Goal: Transaction & Acquisition: Purchase product/service

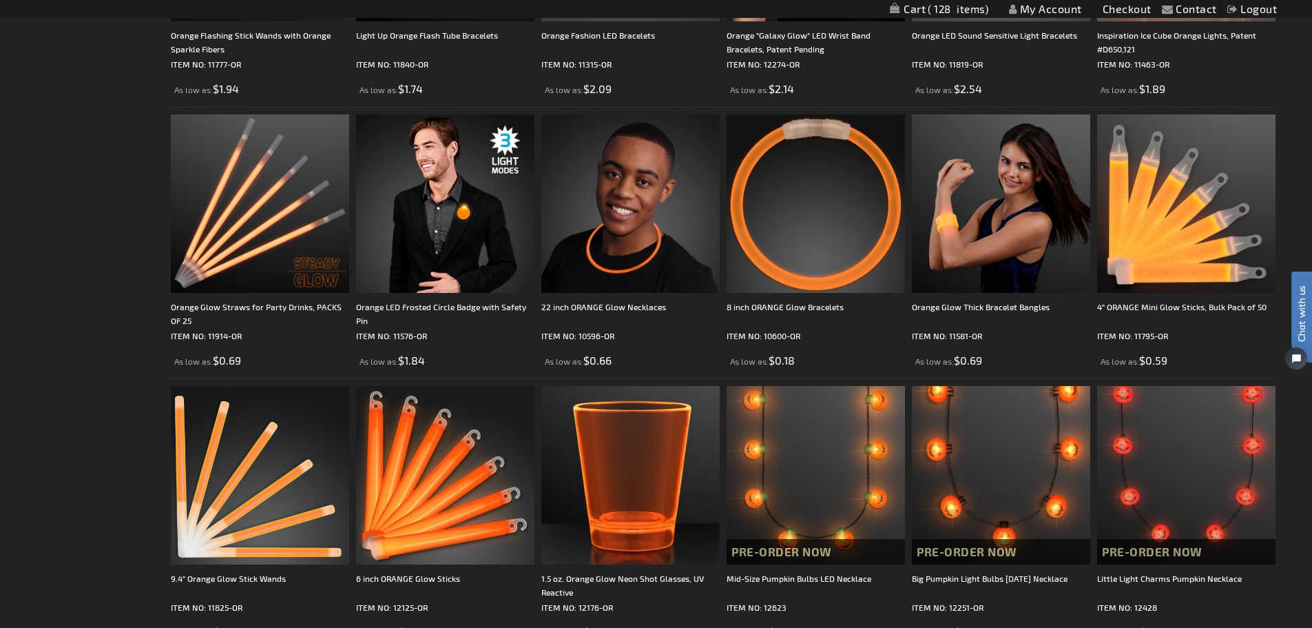
scroll to position [1793, 0]
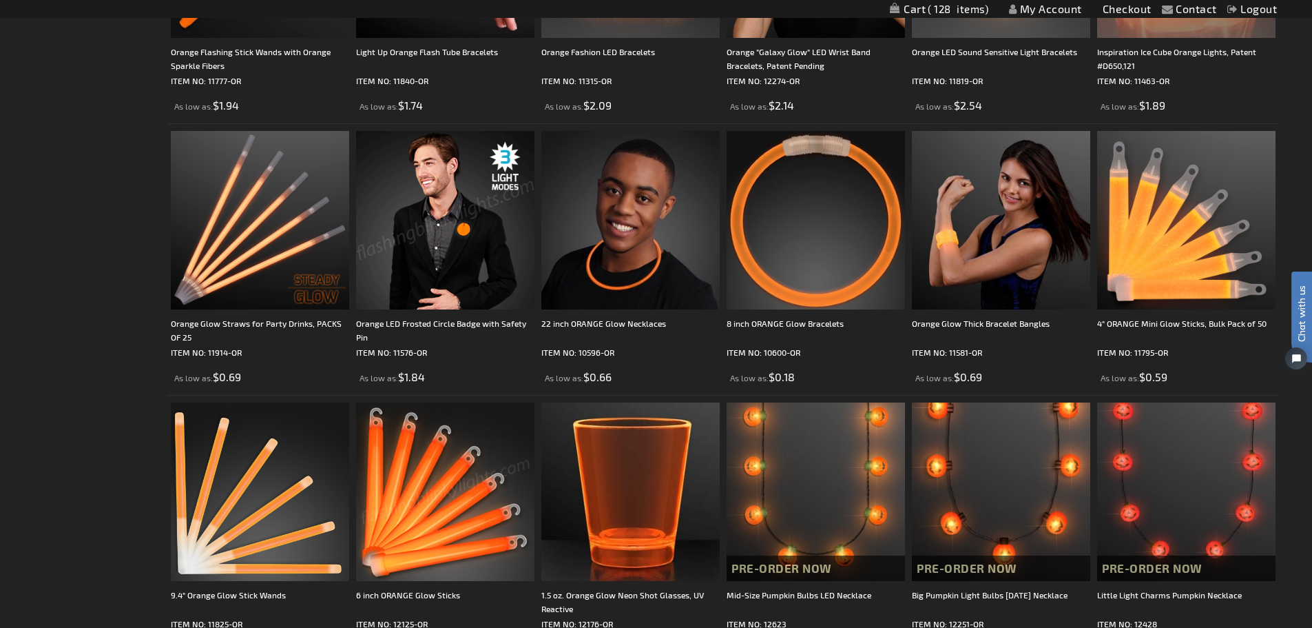
click at [472, 289] on img at bounding box center [445, 220] width 178 height 178
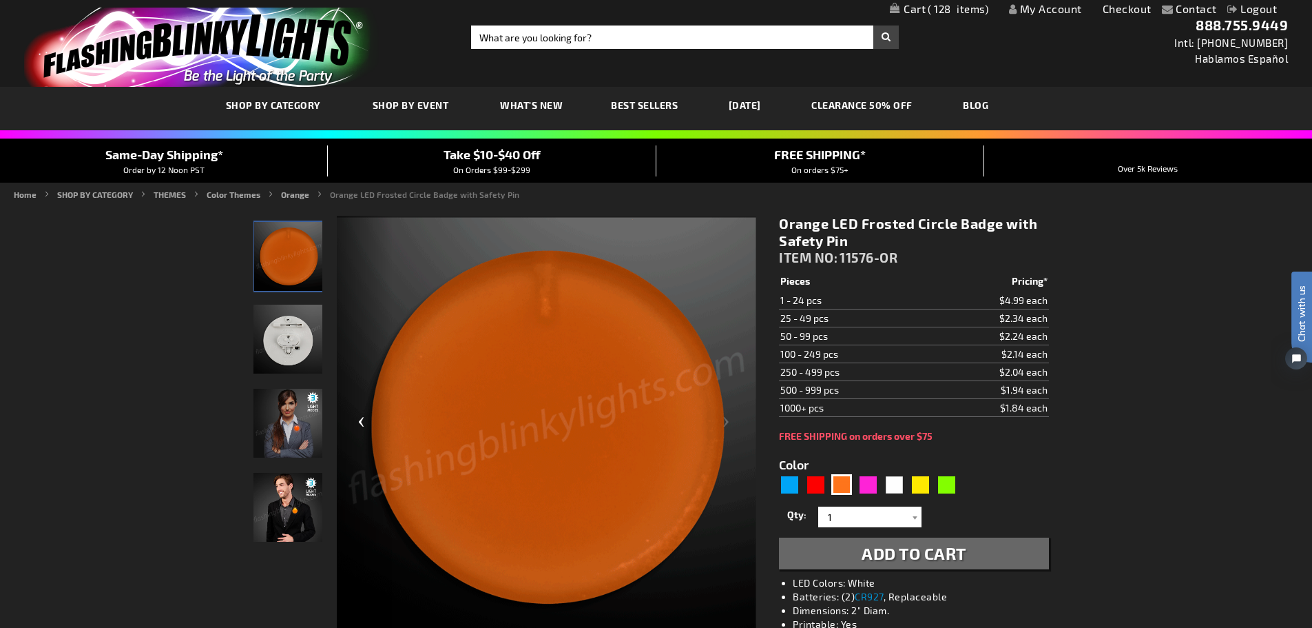
scroll to position [69, 0]
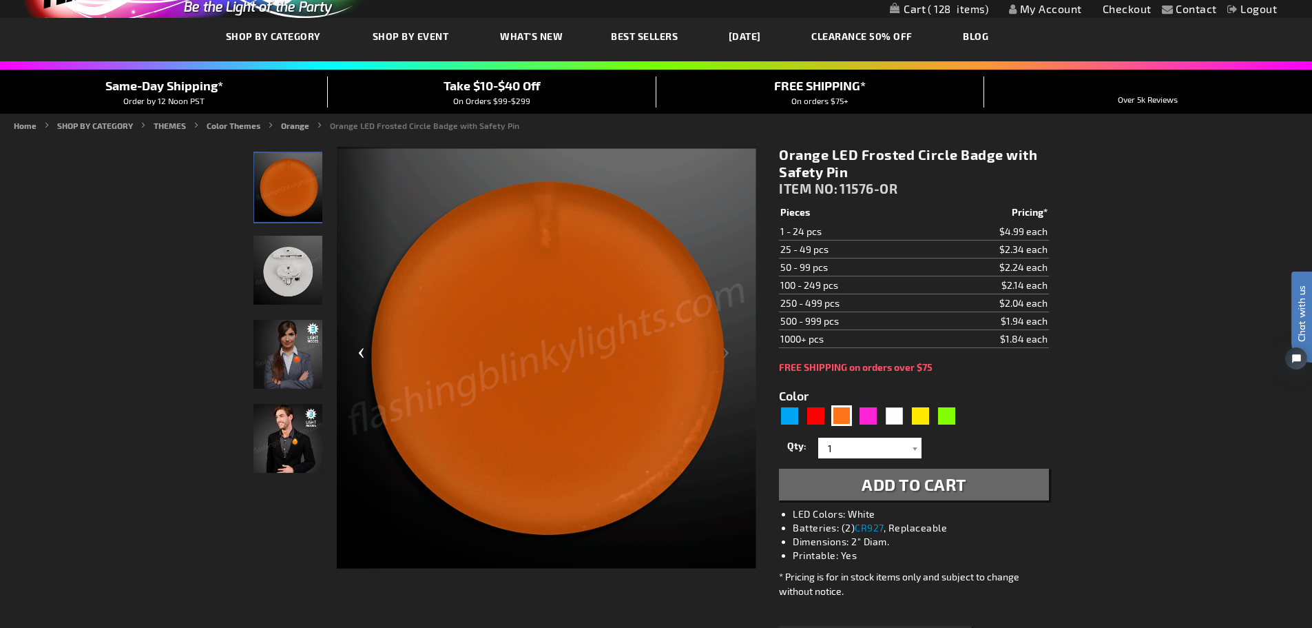
click at [359, 354] on div "Previous" at bounding box center [364, 358] width 55 height 423
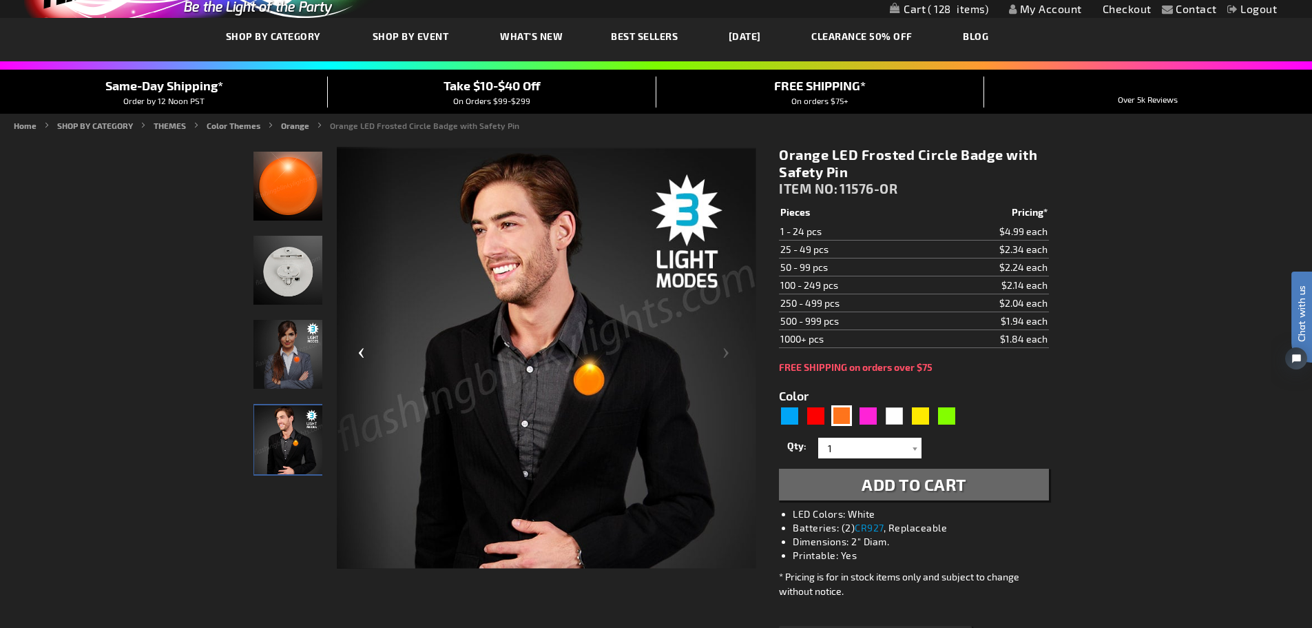
click at [359, 354] on div "Previous" at bounding box center [364, 358] width 55 height 423
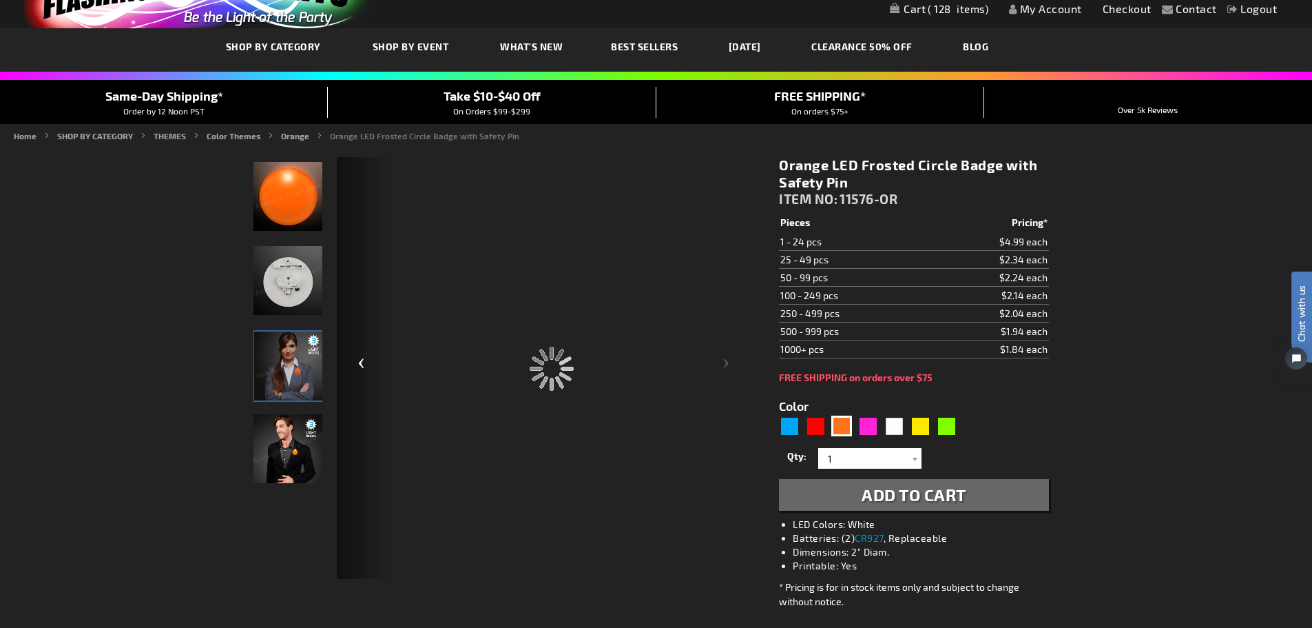
scroll to position [0, 0]
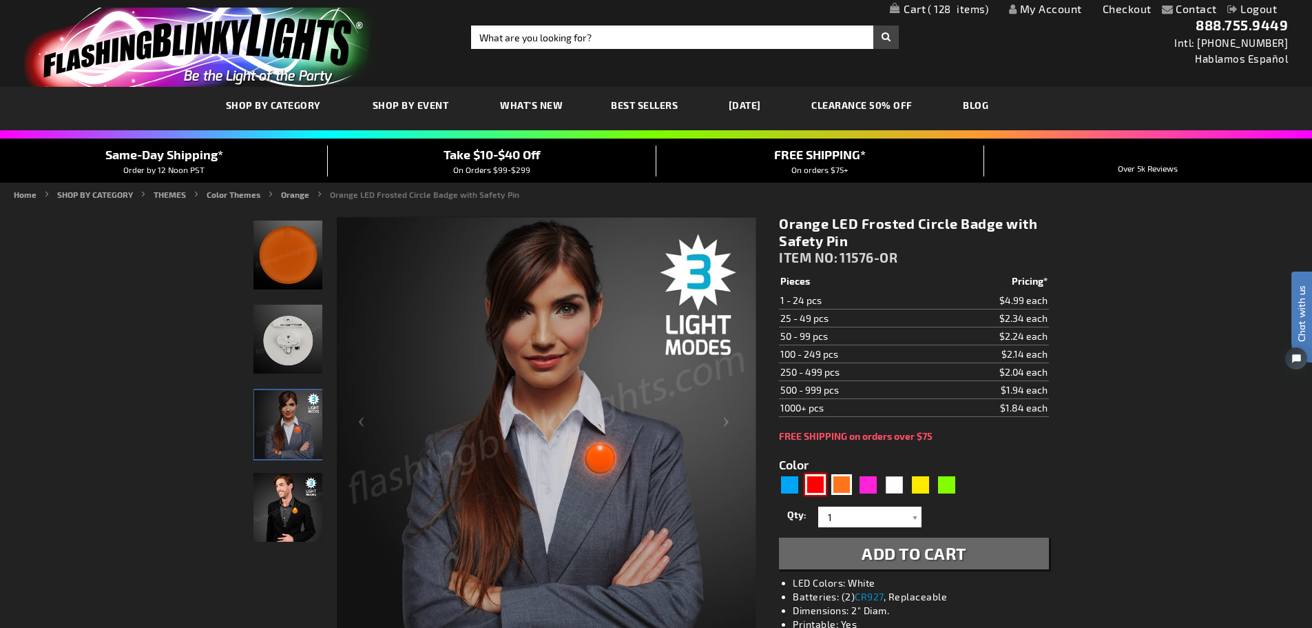
click at [814, 486] on div "Red" at bounding box center [815, 484] width 21 height 21
type input "5641"
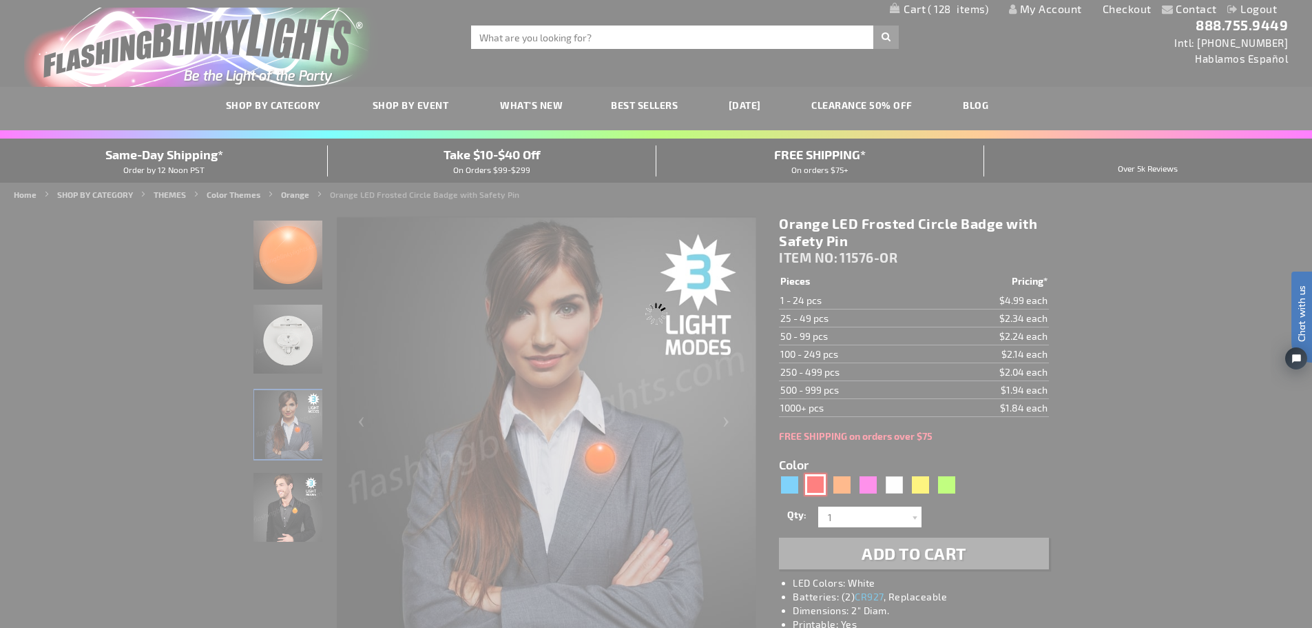
type input "11576-RD"
type input "Customize - Red LED Frosted Circle Badge with Safety Pin - ITEM NO: 11576-RD"
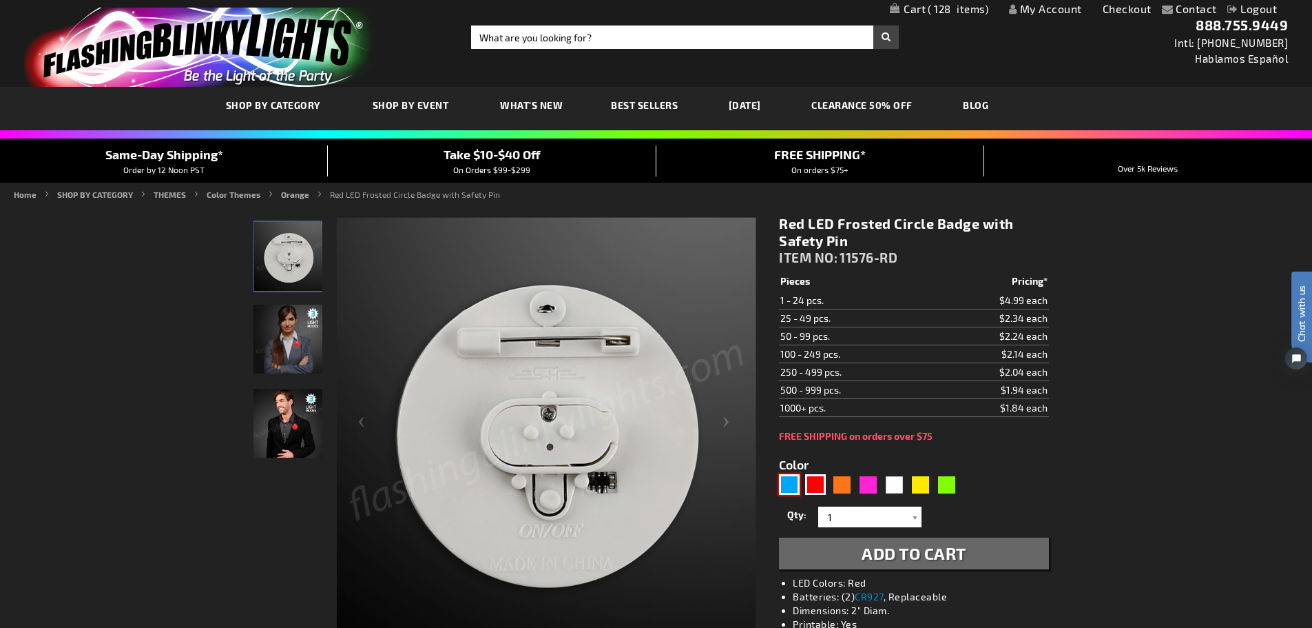
click at [787, 481] on div "Blue" at bounding box center [789, 484] width 21 height 21
type input "5629"
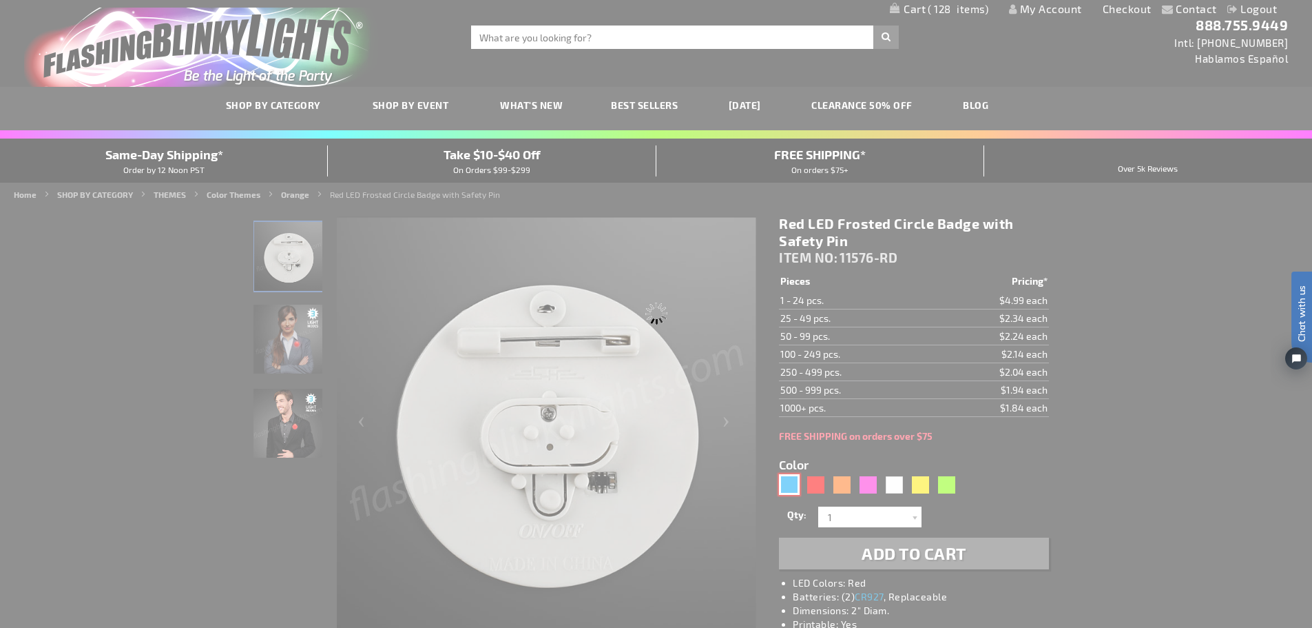
type input "11576-BL"
type input "Customize - Blue LED Frosted Circle Badge with Safety Pin - ITEM NO: 11576-BL"
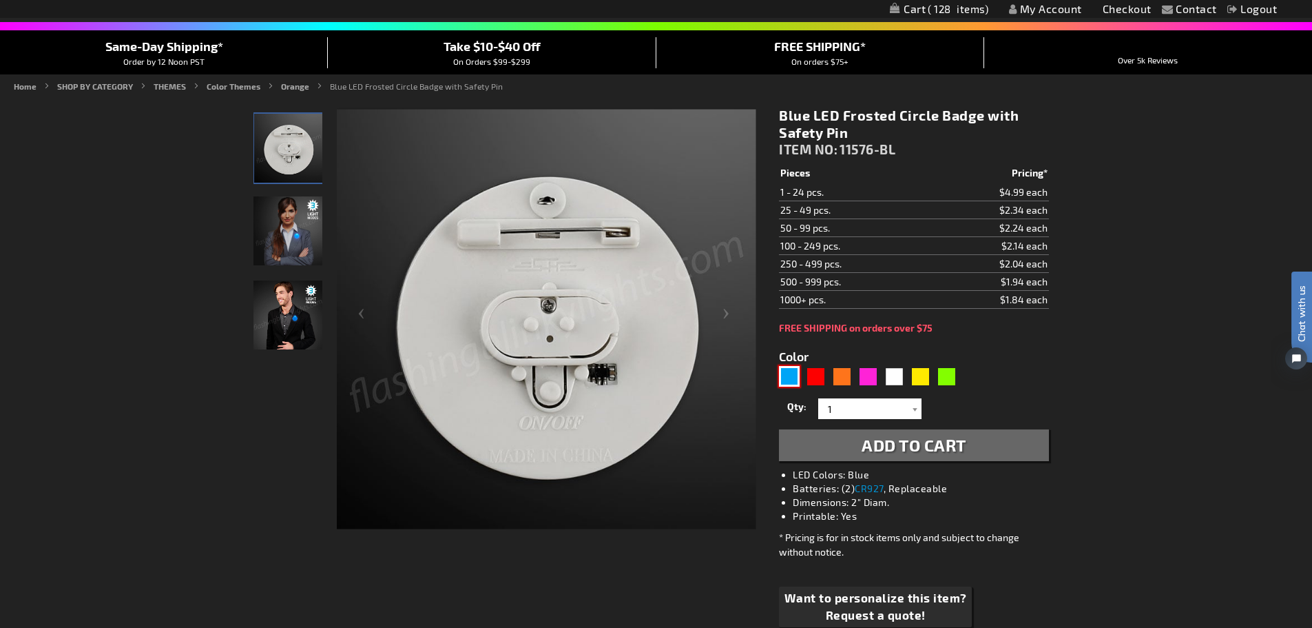
scroll to position [69, 0]
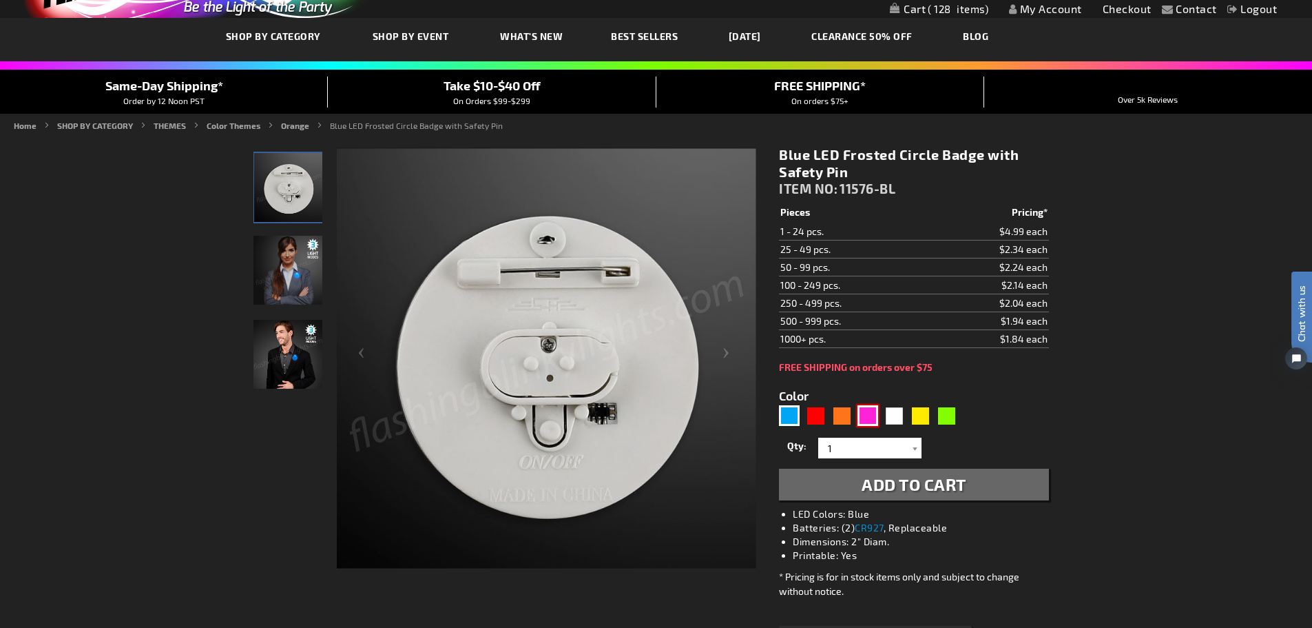
click at [869, 419] on div "Pink" at bounding box center [868, 415] width 21 height 21
type input "5639"
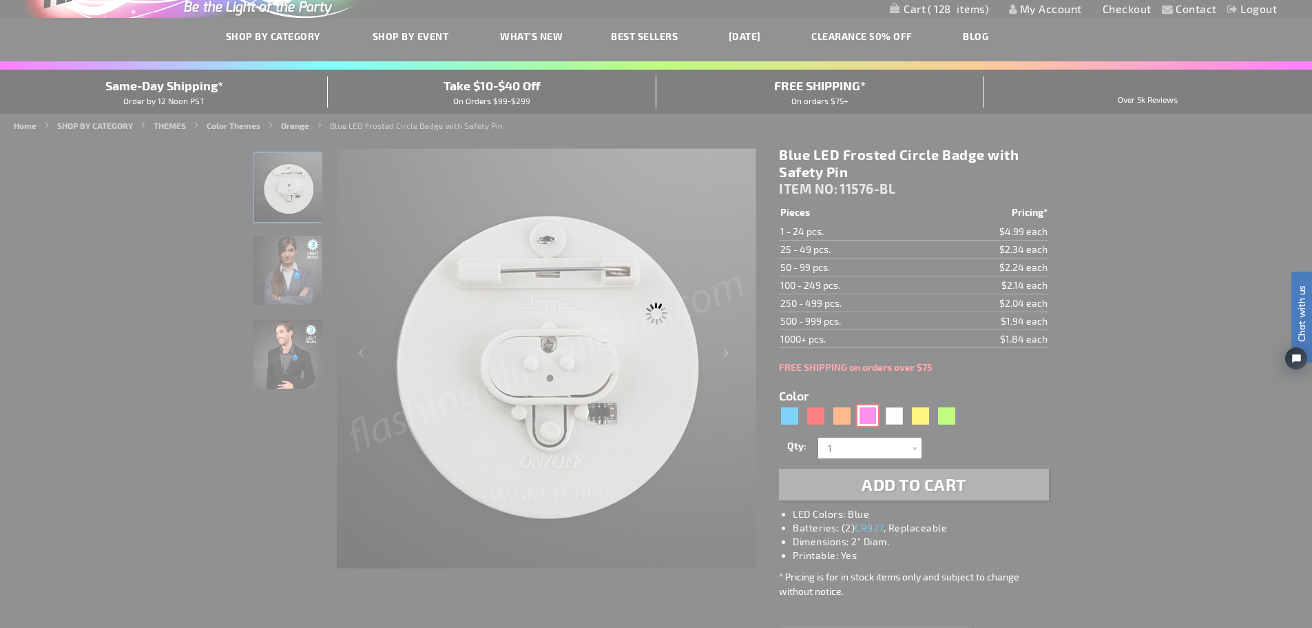
type input "11576-PK"
type input "Customize - Pink LED Frosted Circle Pin-On Badge - ITEM NO: 11576-PK"
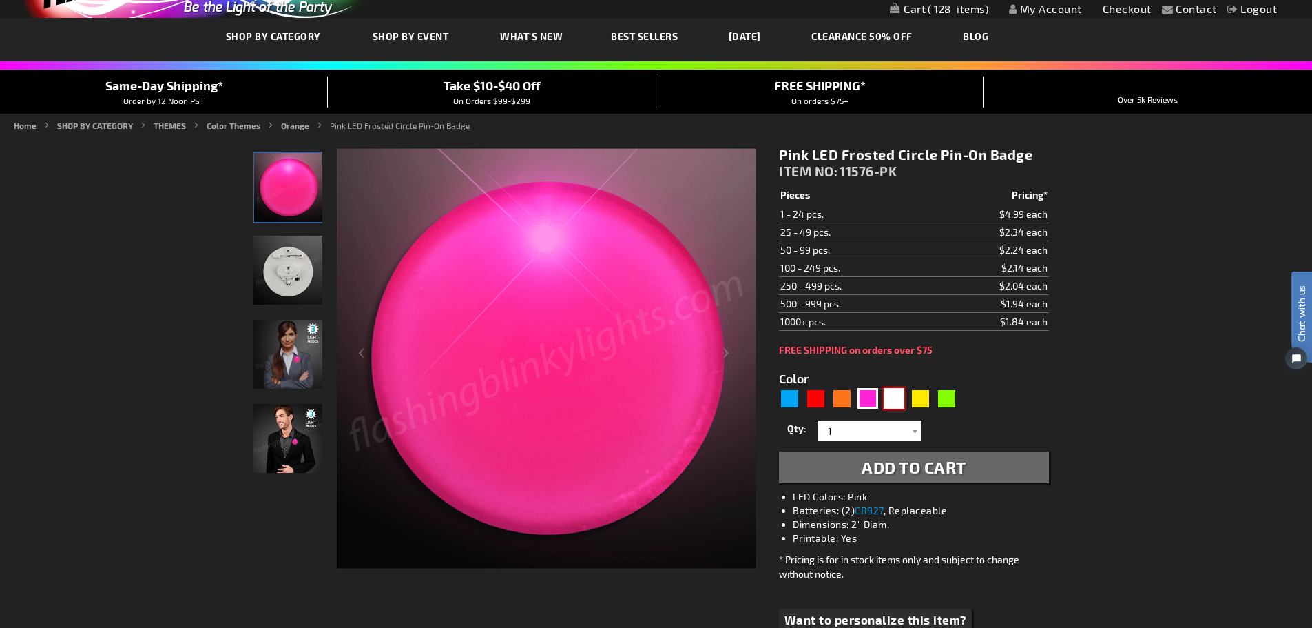
click at [902, 403] on div "White" at bounding box center [894, 398] width 21 height 21
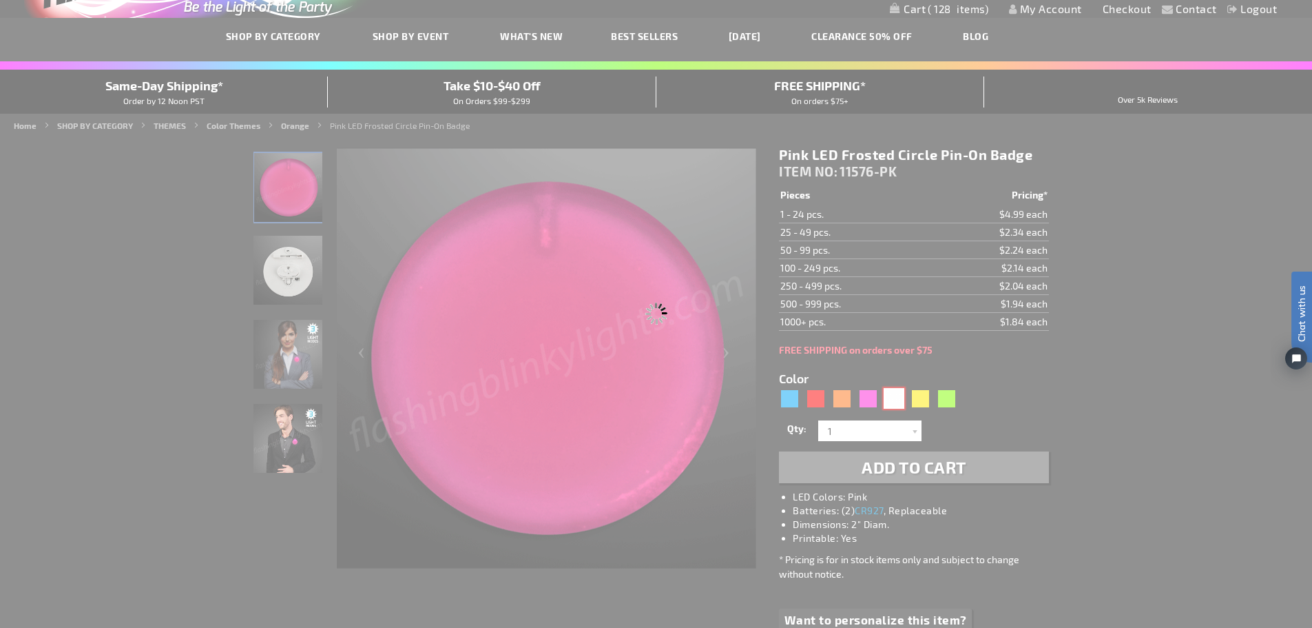
type input "5646"
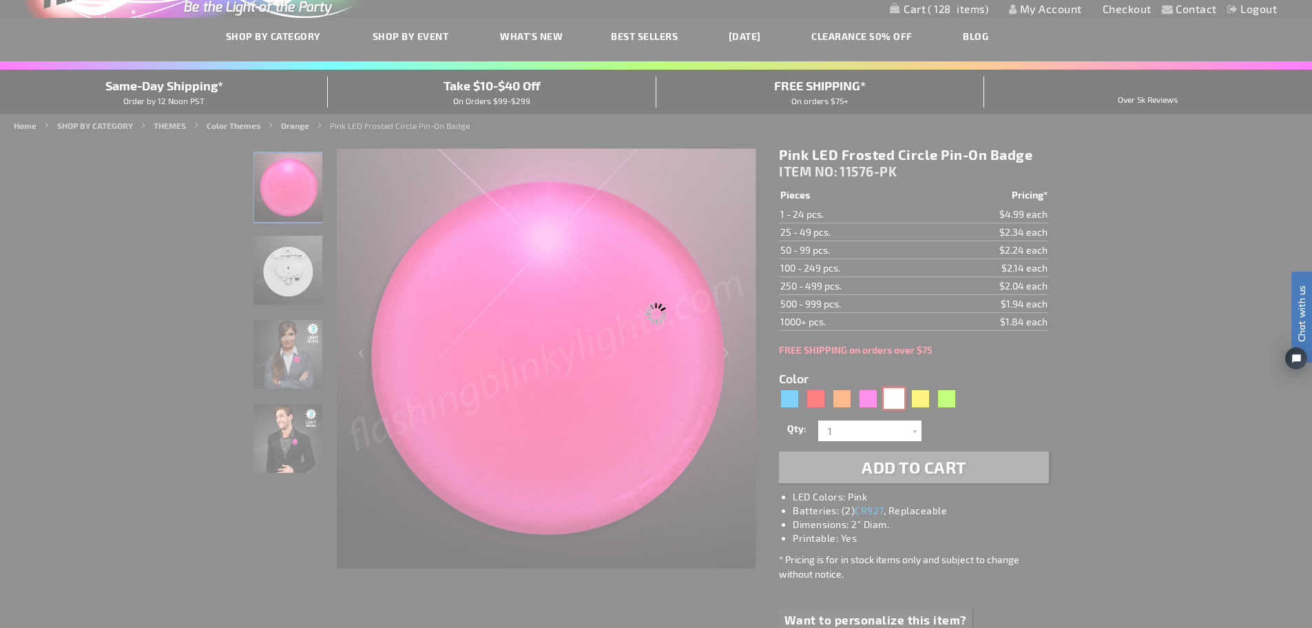
type input "11576-WT"
type input "Customize - White LED Frosted Circle Badge with Safety Pin - ITEM NO: 11576-WT"
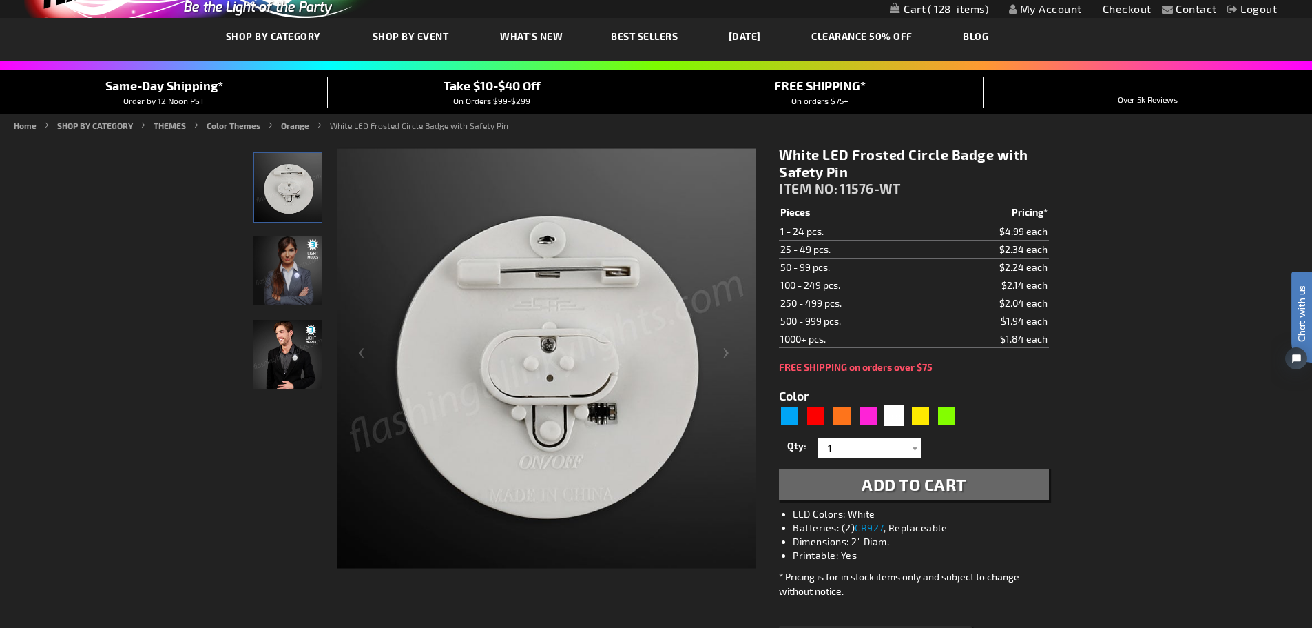
click at [925, 402] on div "Color 5646" at bounding box center [870, 406] width 183 height 41
click at [923, 411] on div "Yellow" at bounding box center [920, 415] width 21 height 21
type input "5647"
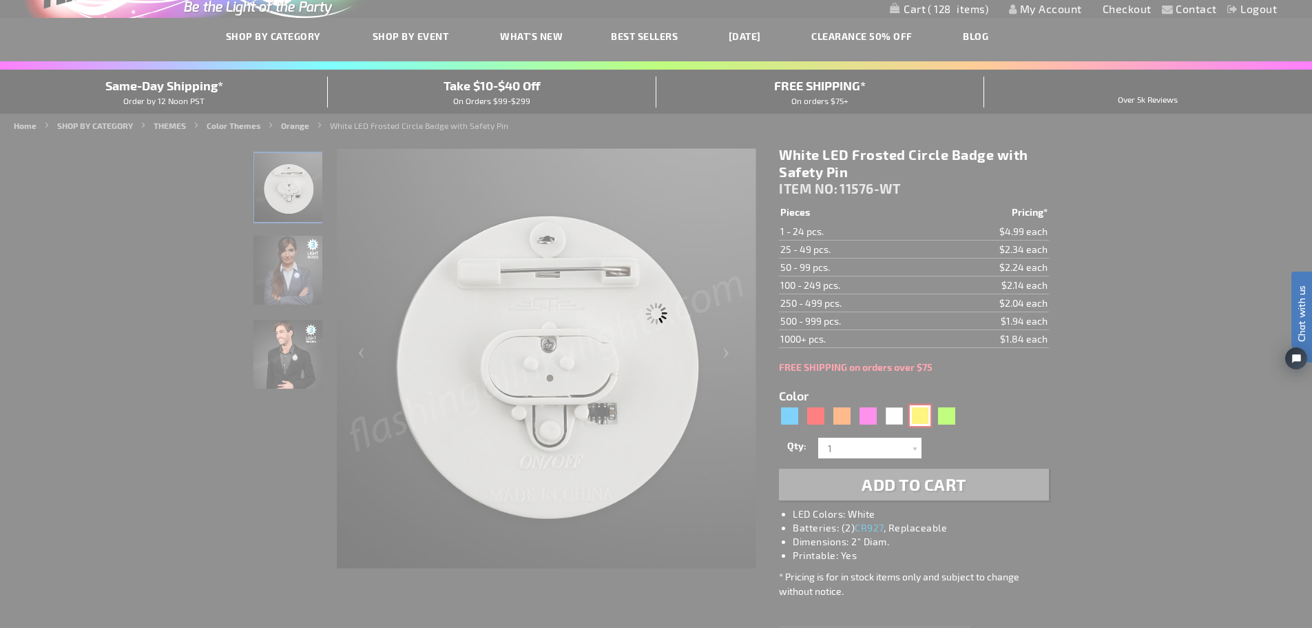
type input "11576-YL"
type input "Customize - Yellow LED Frosted Circle Badge with Safety Pin - ITEM NO: 11576-YL"
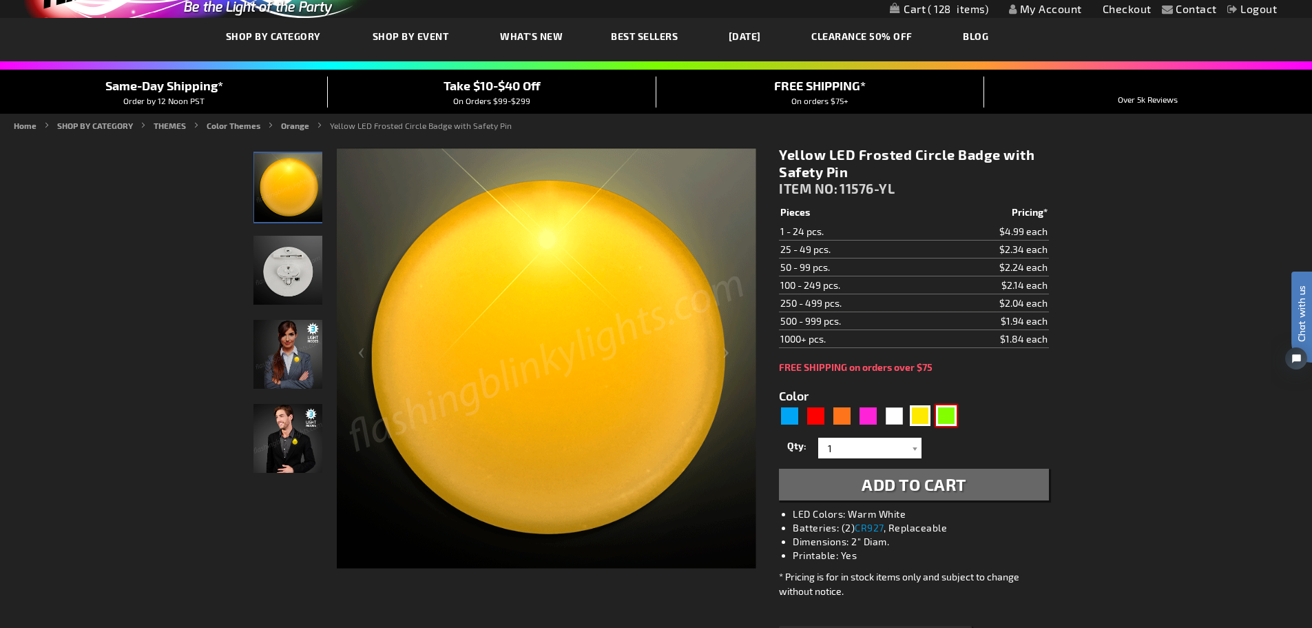
click at [942, 410] on div "Green" at bounding box center [946, 415] width 21 height 21
type input "5648"
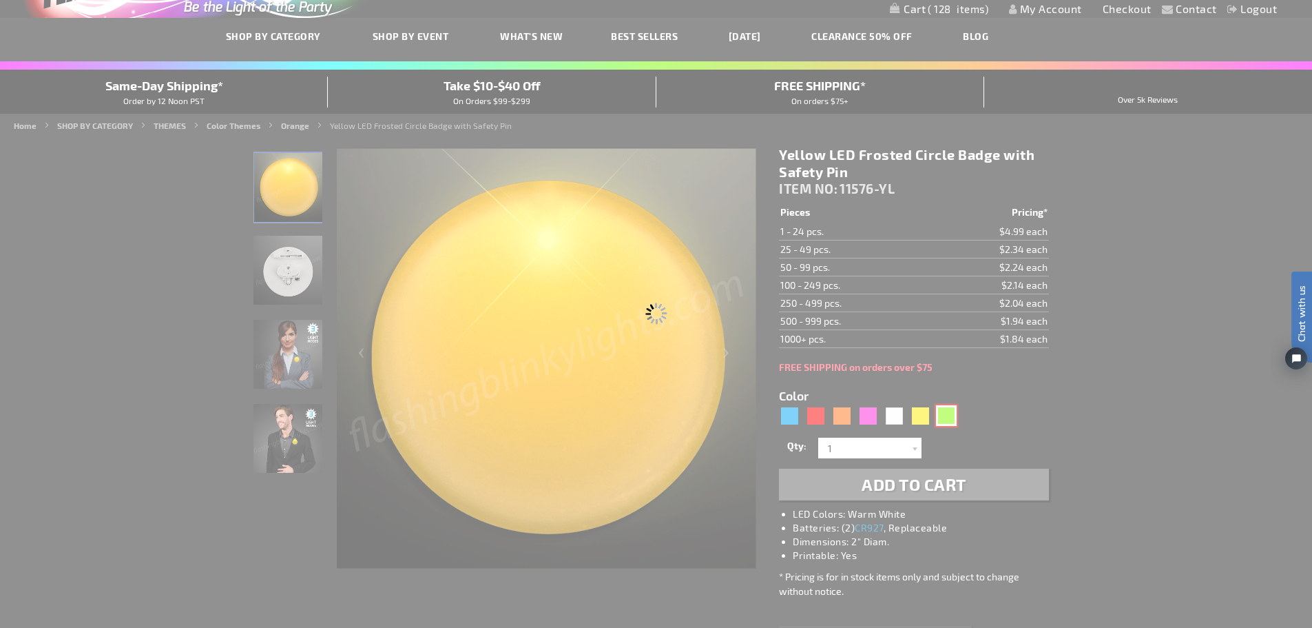
type input "11576-GN"
type input "Customize - Green LED Frosted Circle Badge with Safety Pin - ITEM NO: 11576-GN"
